Goal: Task Accomplishment & Management: Manage account settings

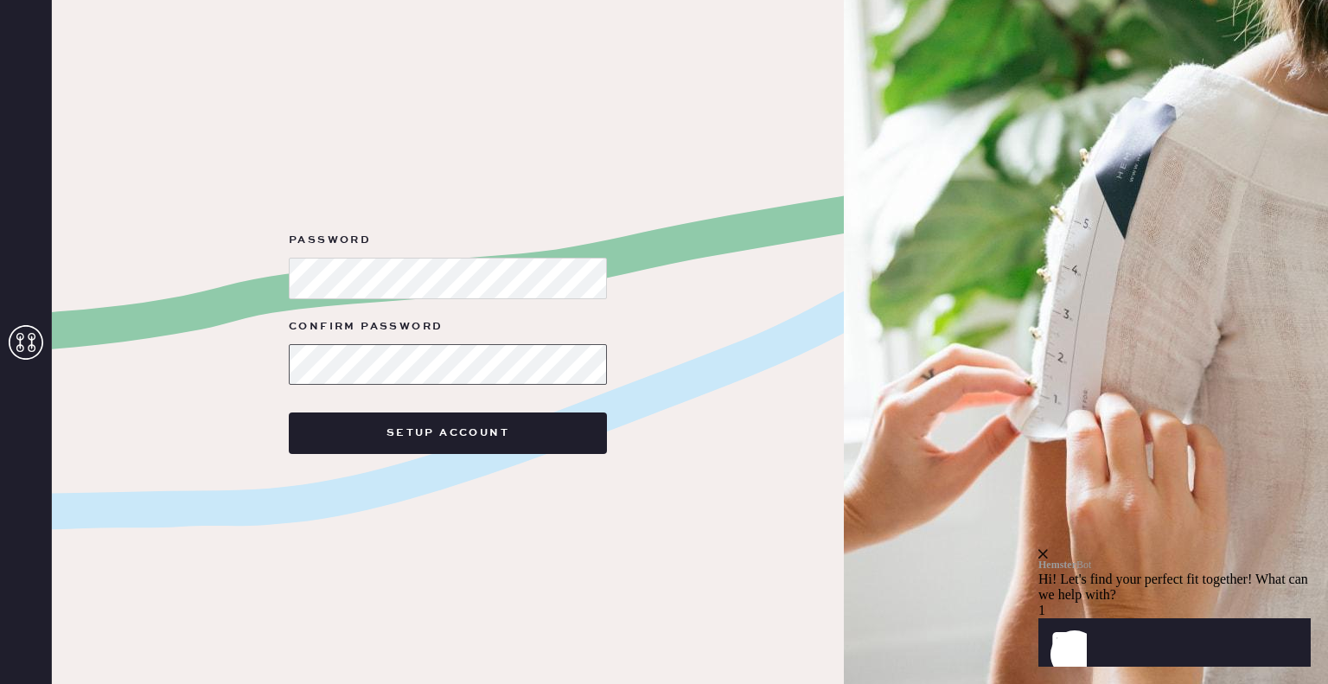
click at [289, 412] on button "Setup Account" at bounding box center [448, 432] width 318 height 41
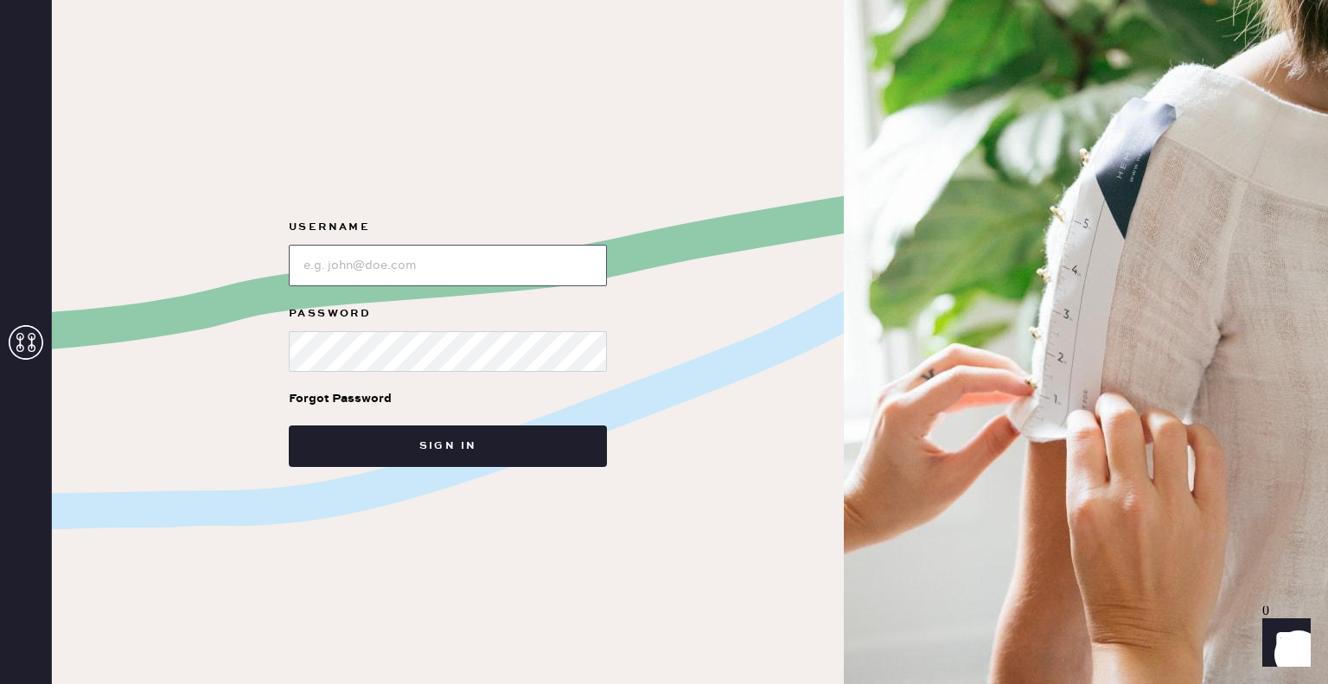
click at [438, 258] on input "loginName" at bounding box center [448, 265] width 318 height 41
type input "[EMAIL_ADDRESS][PERSON_NAME][DOMAIN_NAME]"
click at [289, 425] on button "Sign in" at bounding box center [448, 445] width 318 height 41
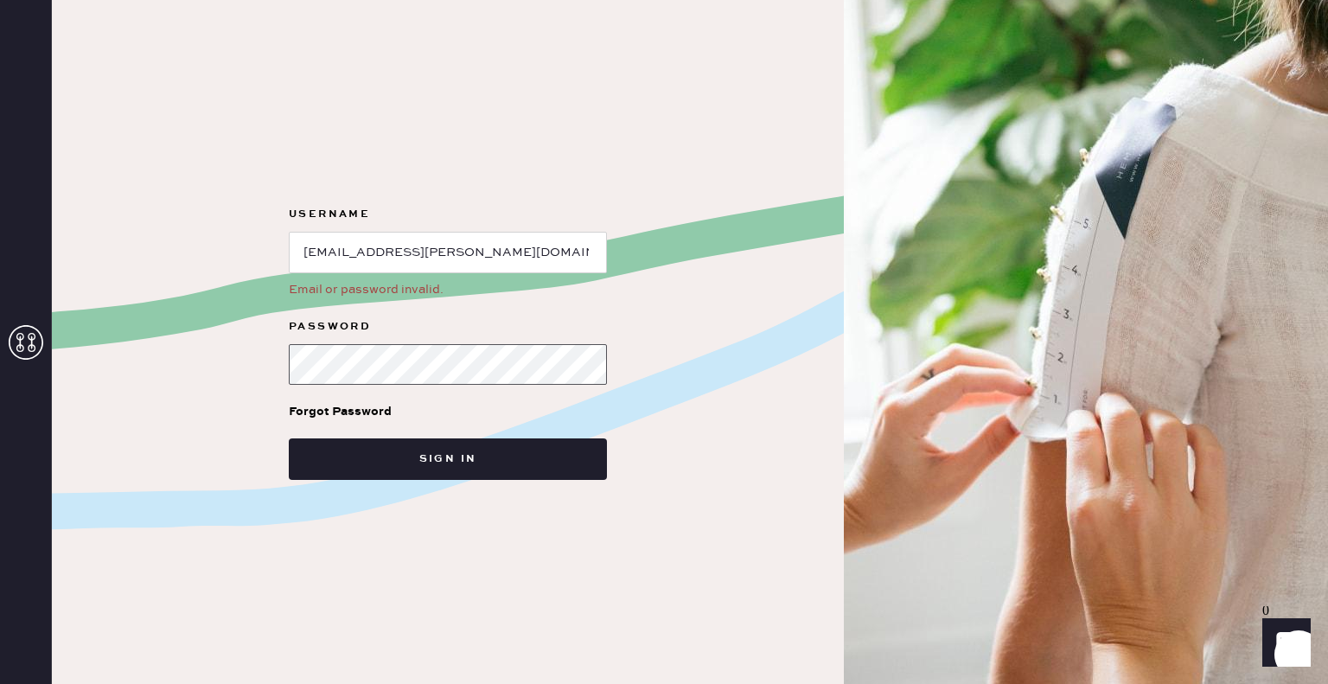
click at [54, 342] on div "Username Email or password invalid. Password Forgot Password Sign in" at bounding box center [448, 342] width 792 height 684
click at [289, 438] on button "Sign in" at bounding box center [448, 458] width 318 height 41
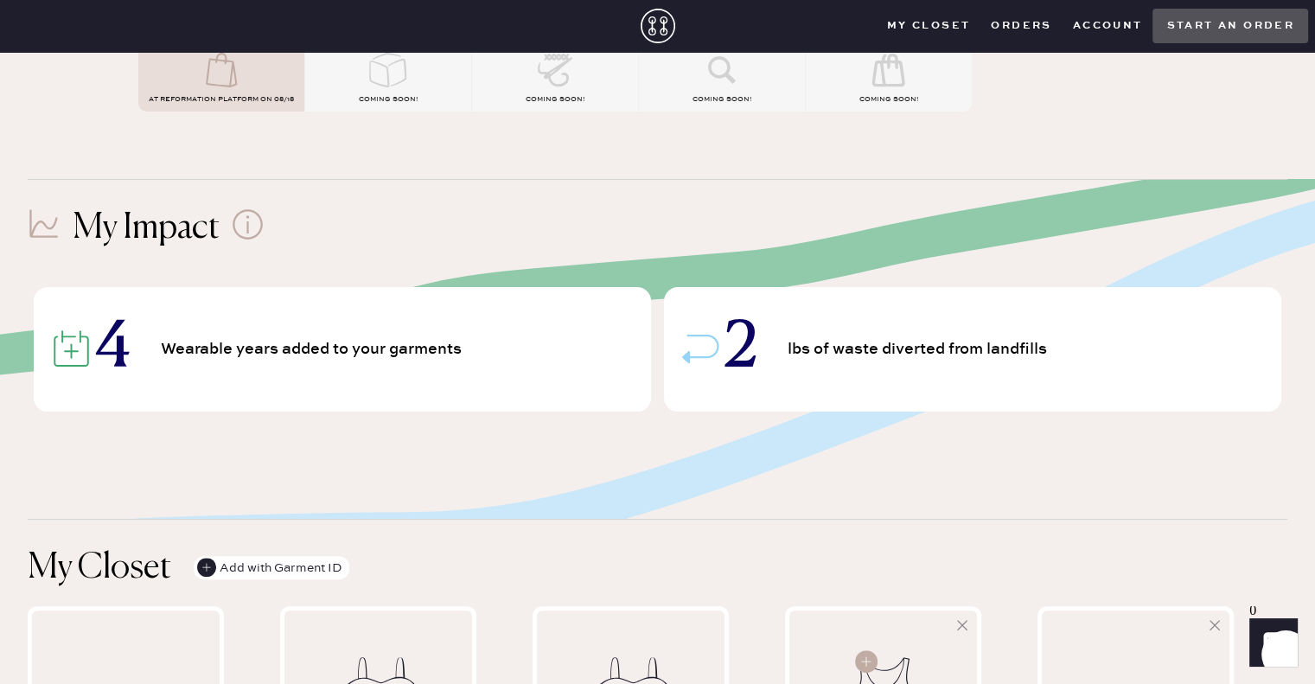
scroll to position [259, 0]
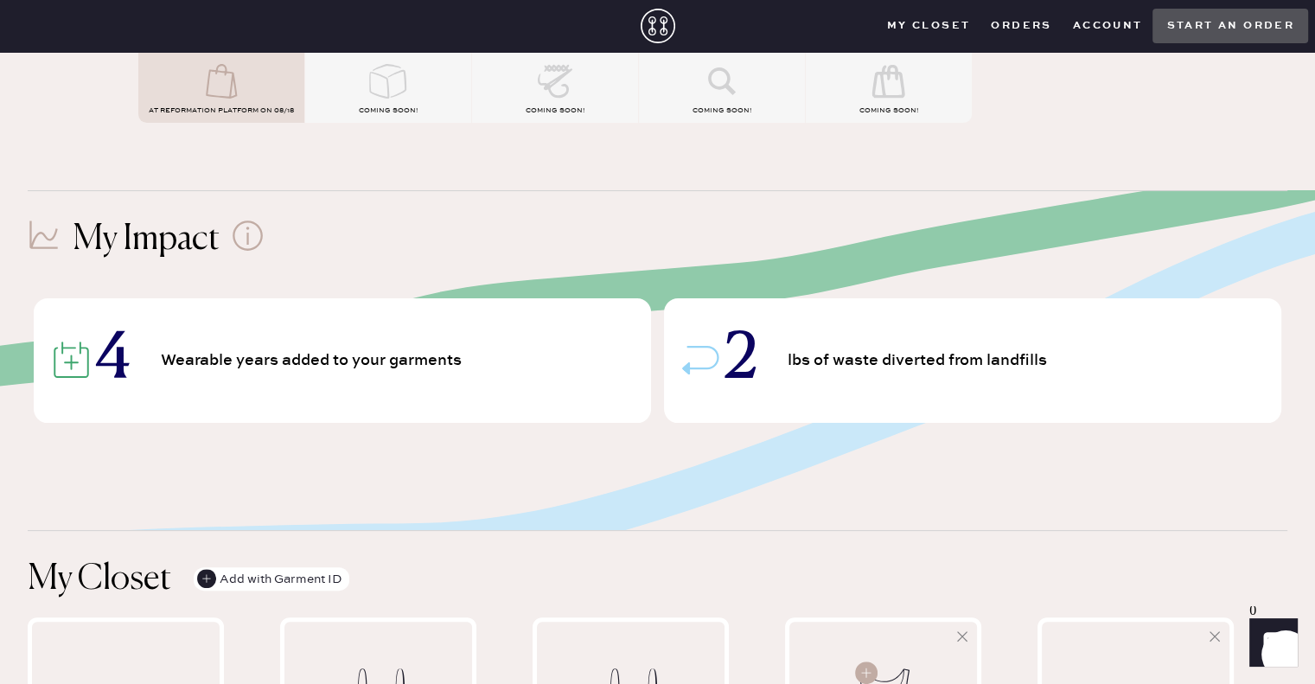
click at [331, 376] on div "4 Wearable years added to your garments" at bounding box center [342, 360] width 617 height 124
drag, startPoint x: 323, startPoint y: 359, endPoint x: 51, endPoint y: 352, distance: 272.4
click at [322, 359] on span "Wearable years added to your garments" at bounding box center [314, 361] width 307 height 16
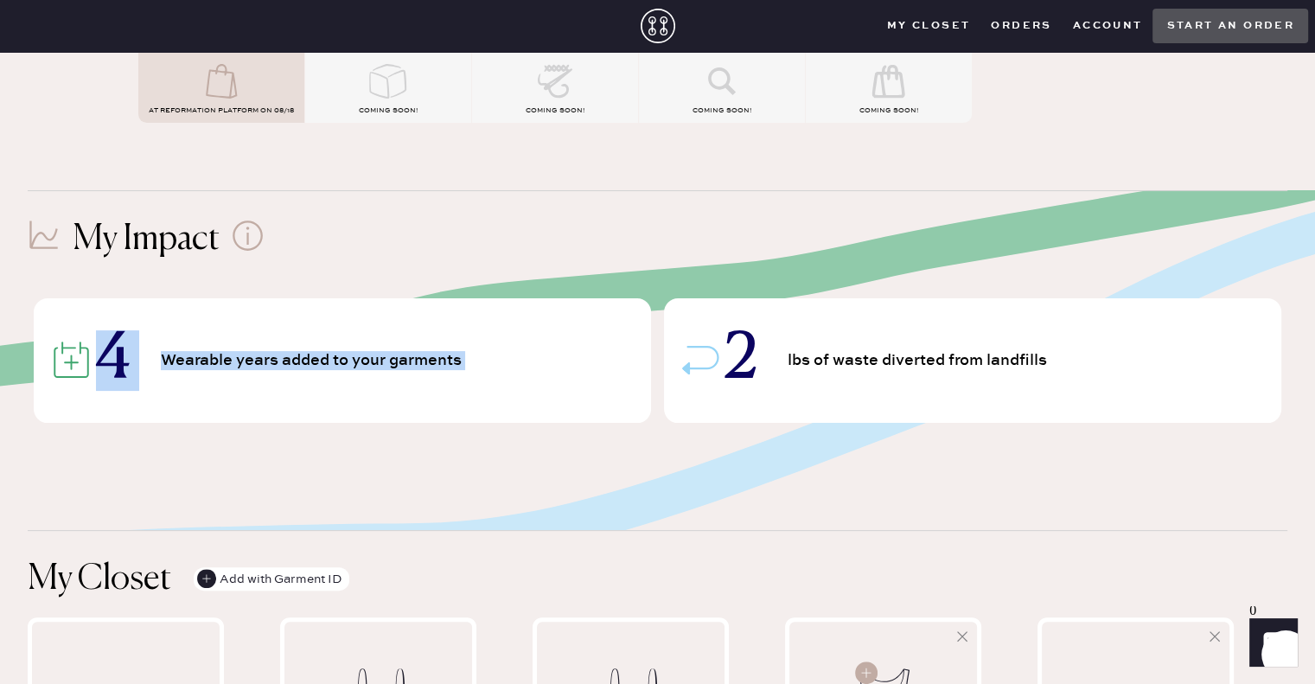
drag, startPoint x: 59, startPoint y: 362, endPoint x: 787, endPoint y: 359, distance: 728.7
click at [672, 369] on div "4 Wearable years added to your garments 2 lbs of waste diverted from landfills" at bounding box center [657, 341] width 1259 height 163
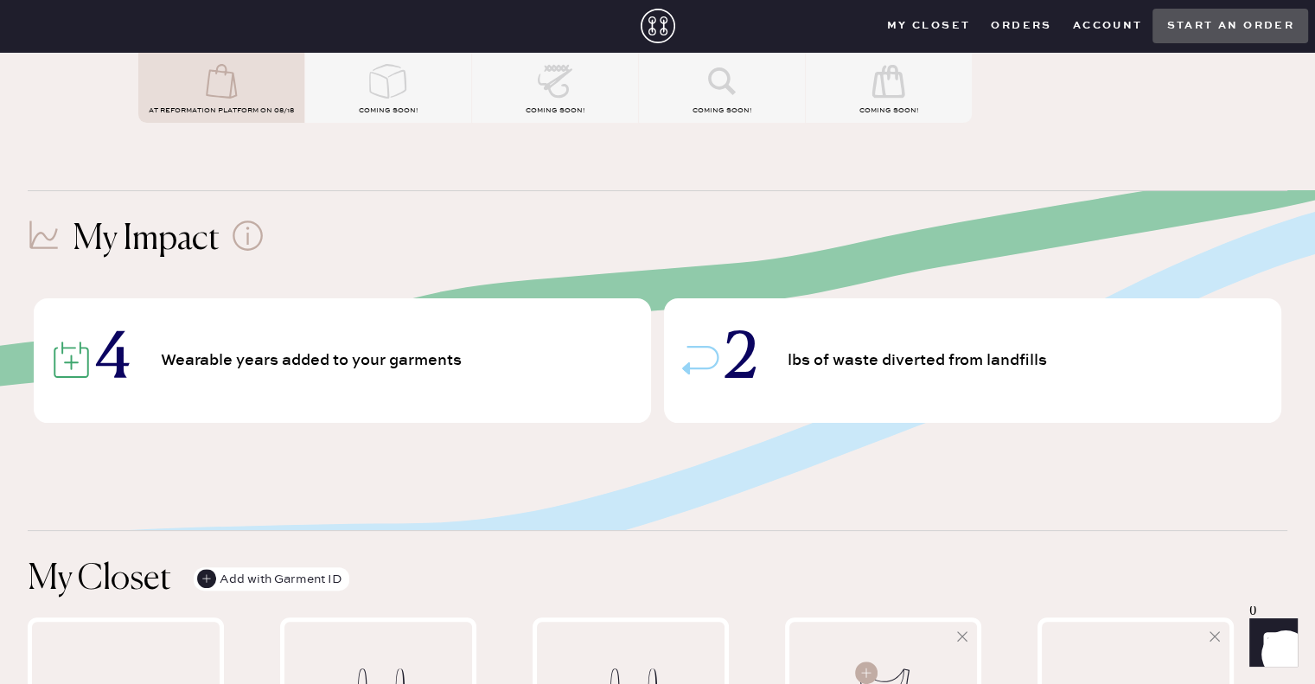
click at [789, 358] on span "lbs of waste diverted from landfills" at bounding box center [919, 361] width 265 height 16
click at [1046, 370] on div "2 lbs of waste diverted from landfills" at bounding box center [972, 360] width 617 height 124
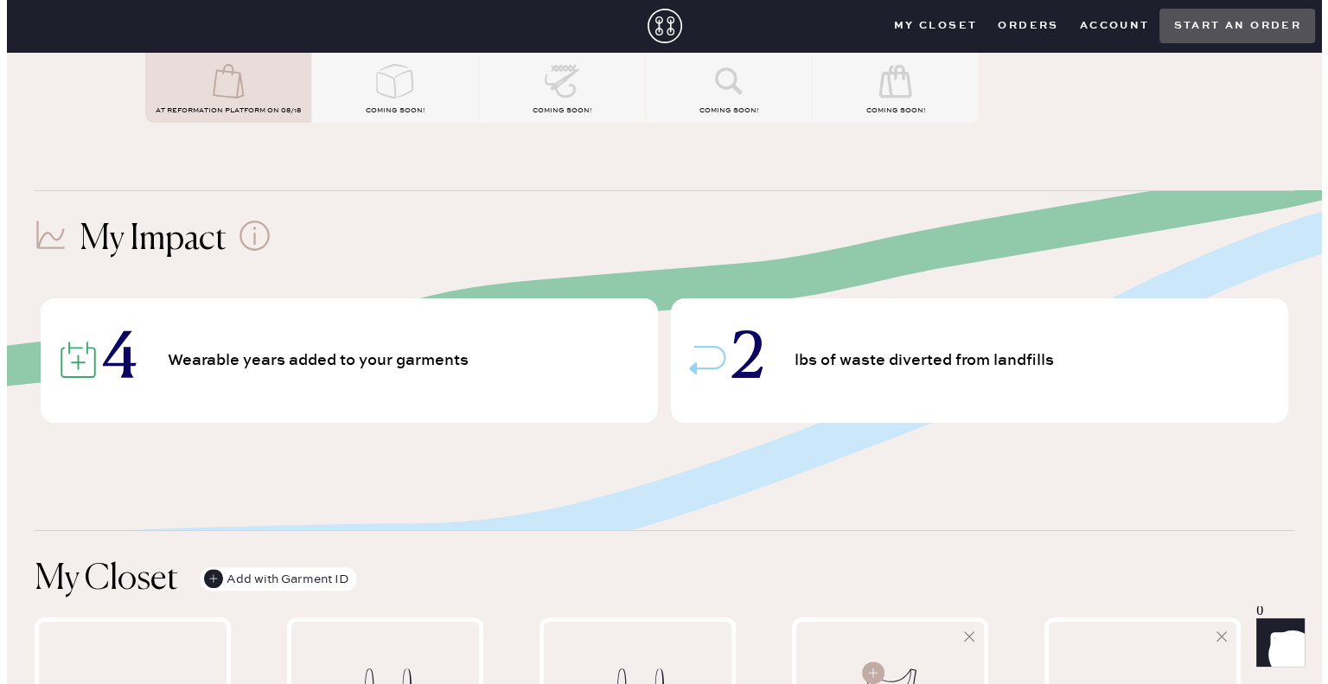
scroll to position [0, 0]
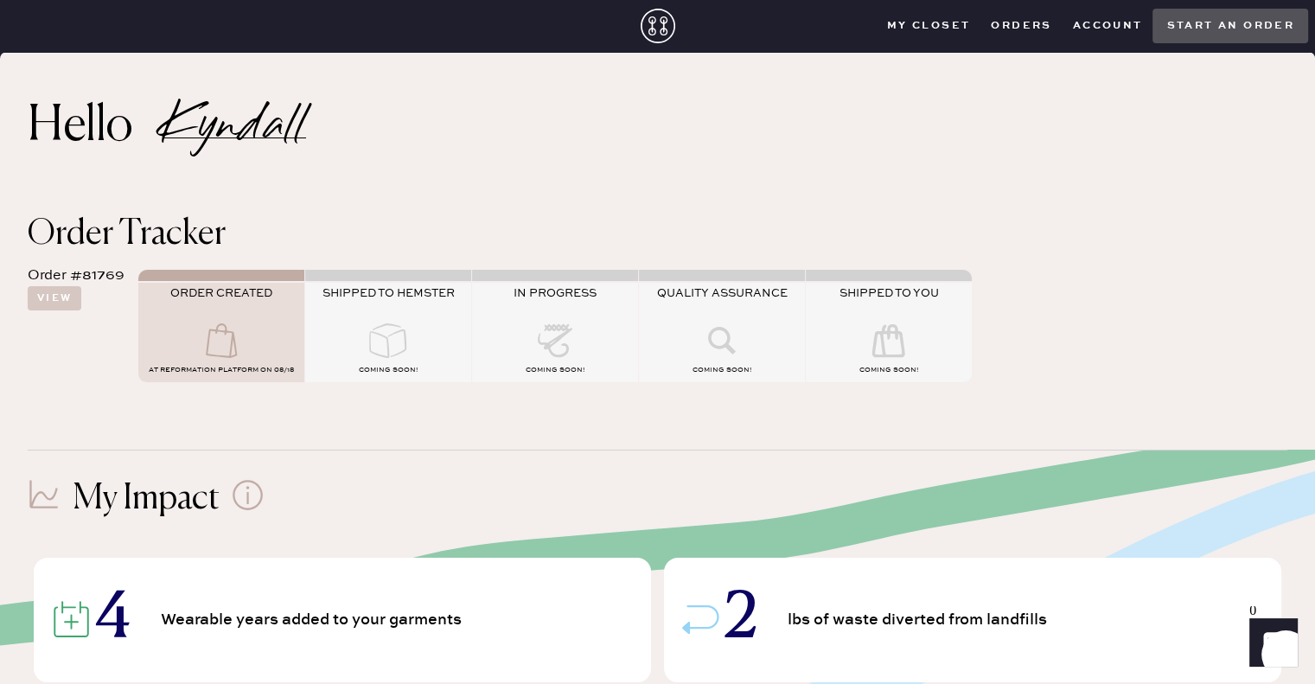
click at [216, 331] on use at bounding box center [221, 340] width 31 height 35
click at [67, 295] on button "View" at bounding box center [55, 298] width 54 height 24
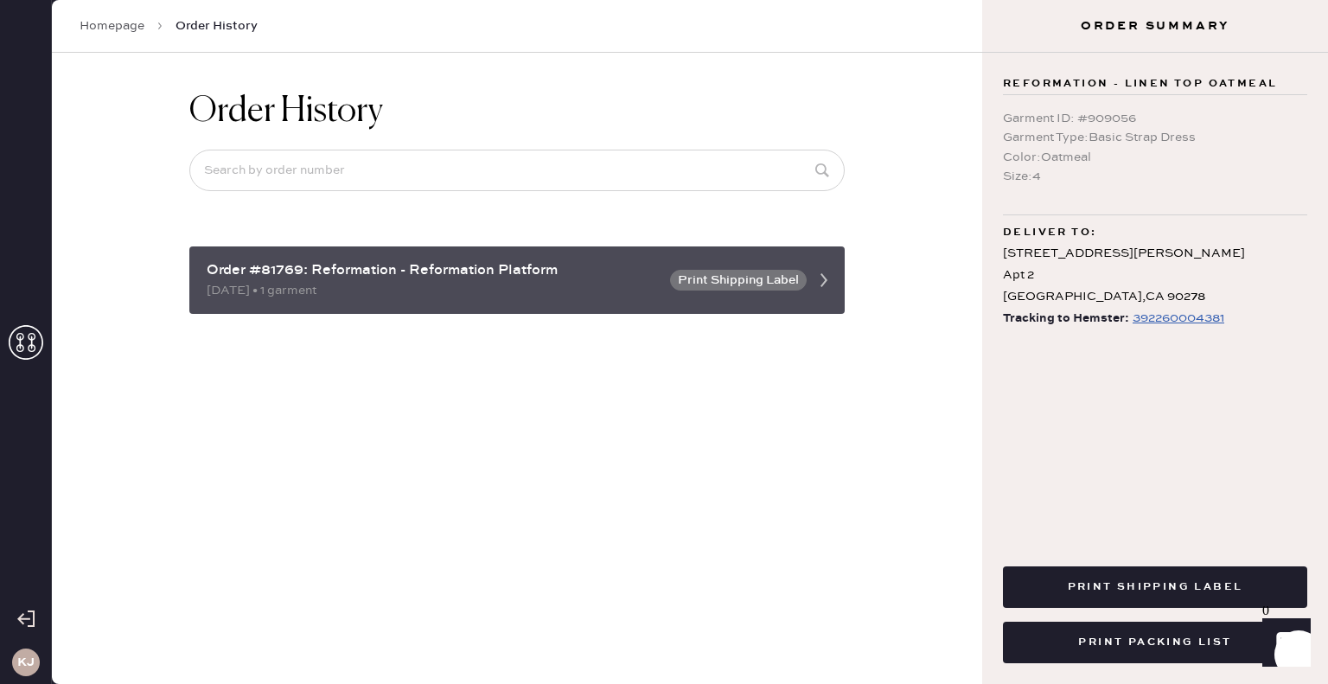
click at [664, 288] on div "Order #81769: Reformation - Reformation Platform [DATE] • 1 garment Print Shipp…" at bounding box center [516, 279] width 655 height 67
click at [810, 283] on icon at bounding box center [823, 280] width 35 height 35
click at [348, 284] on div "[DATE] • 1 garment" at bounding box center [433, 290] width 453 height 19
